Goal: Obtain resource: Obtain resource

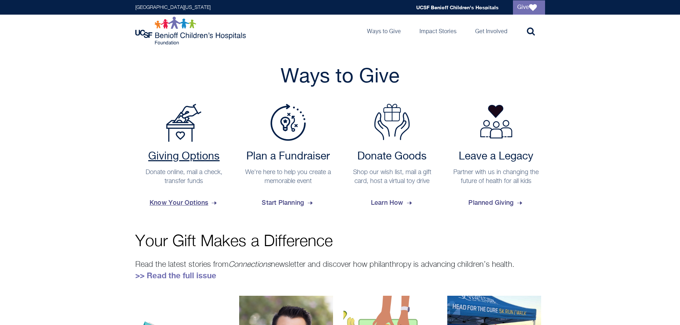
click at [193, 159] on h2 "Giving Options" at bounding box center [184, 156] width 91 height 13
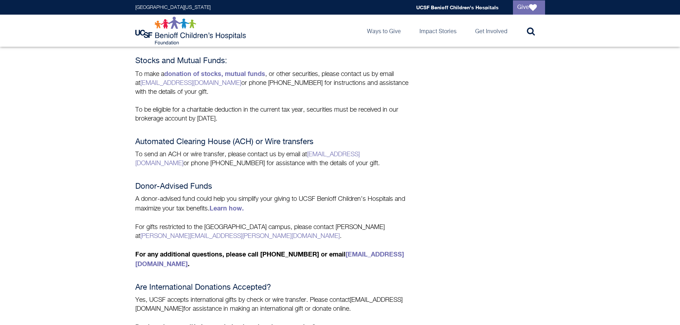
scroll to position [321, 0]
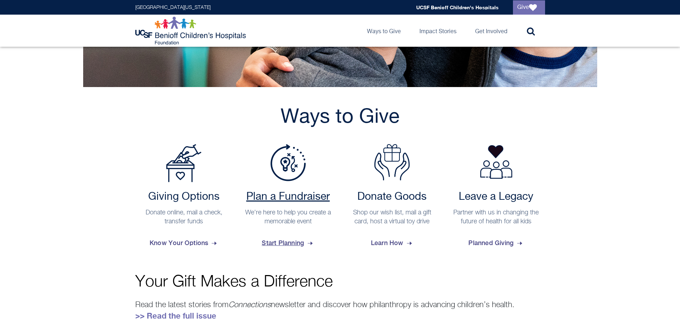
scroll to position [214, 0]
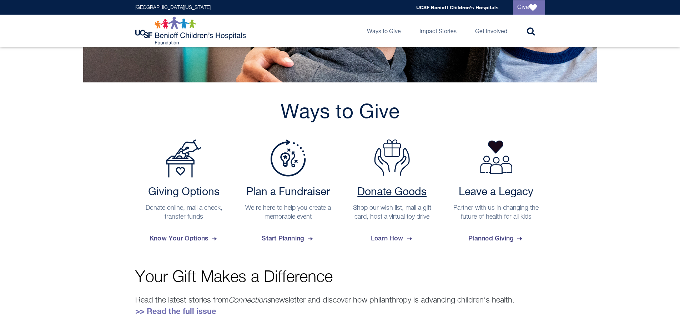
click at [394, 185] on link "Donate Goods Shop our wish list, mail a gift card, host a virtual toy drive Lea…" at bounding box center [393, 194] width 98 height 109
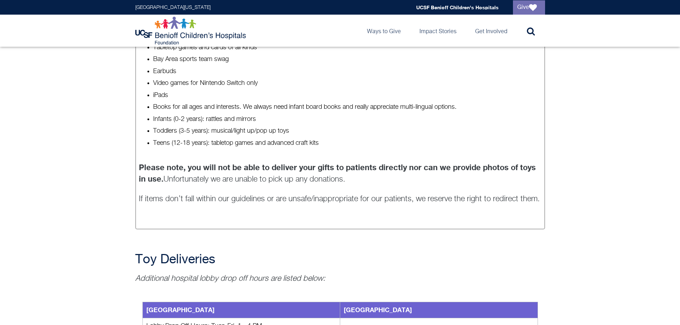
scroll to position [607, 0]
